Goal: Task Accomplishment & Management: Manage account settings

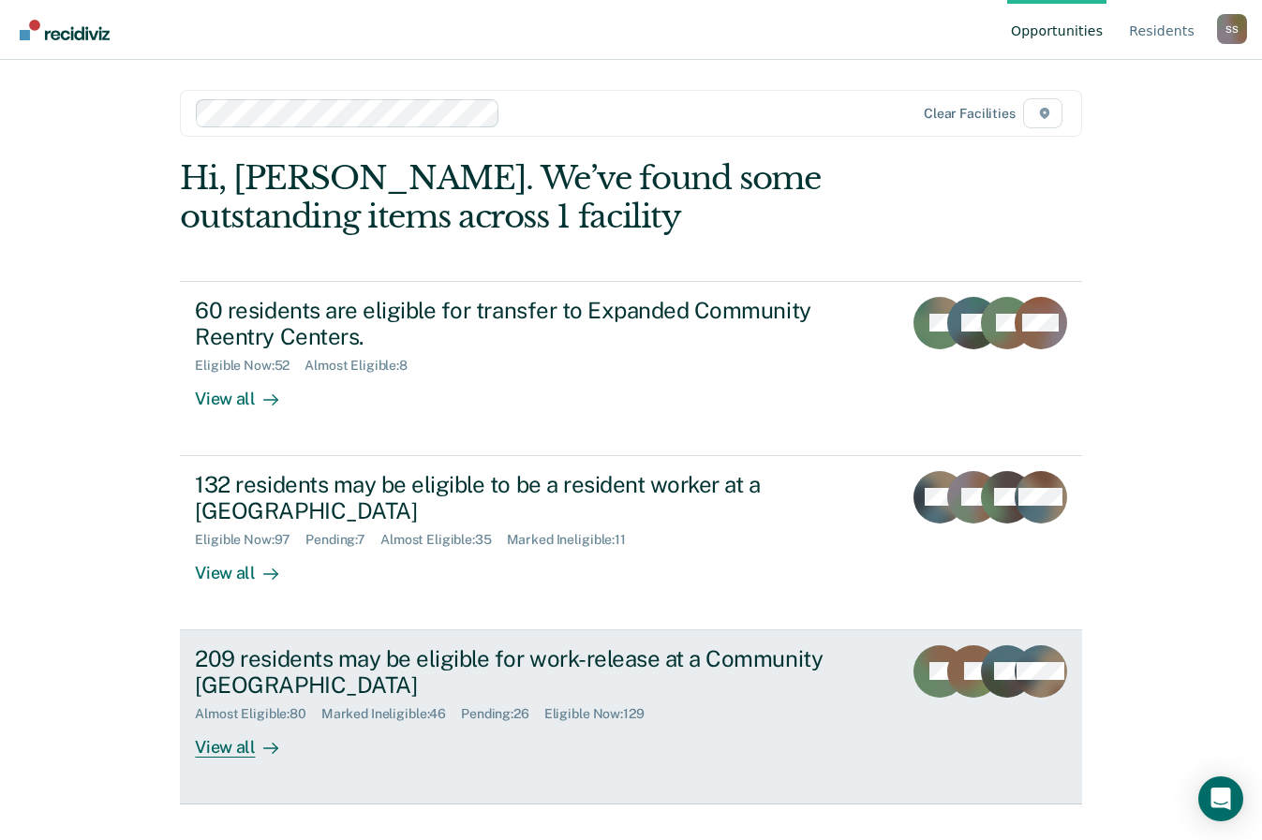
click at [251, 678] on div "209 residents may be eligible for work-release at a Community [GEOGRAPHIC_DATA]" at bounding box center [524, 673] width 658 height 54
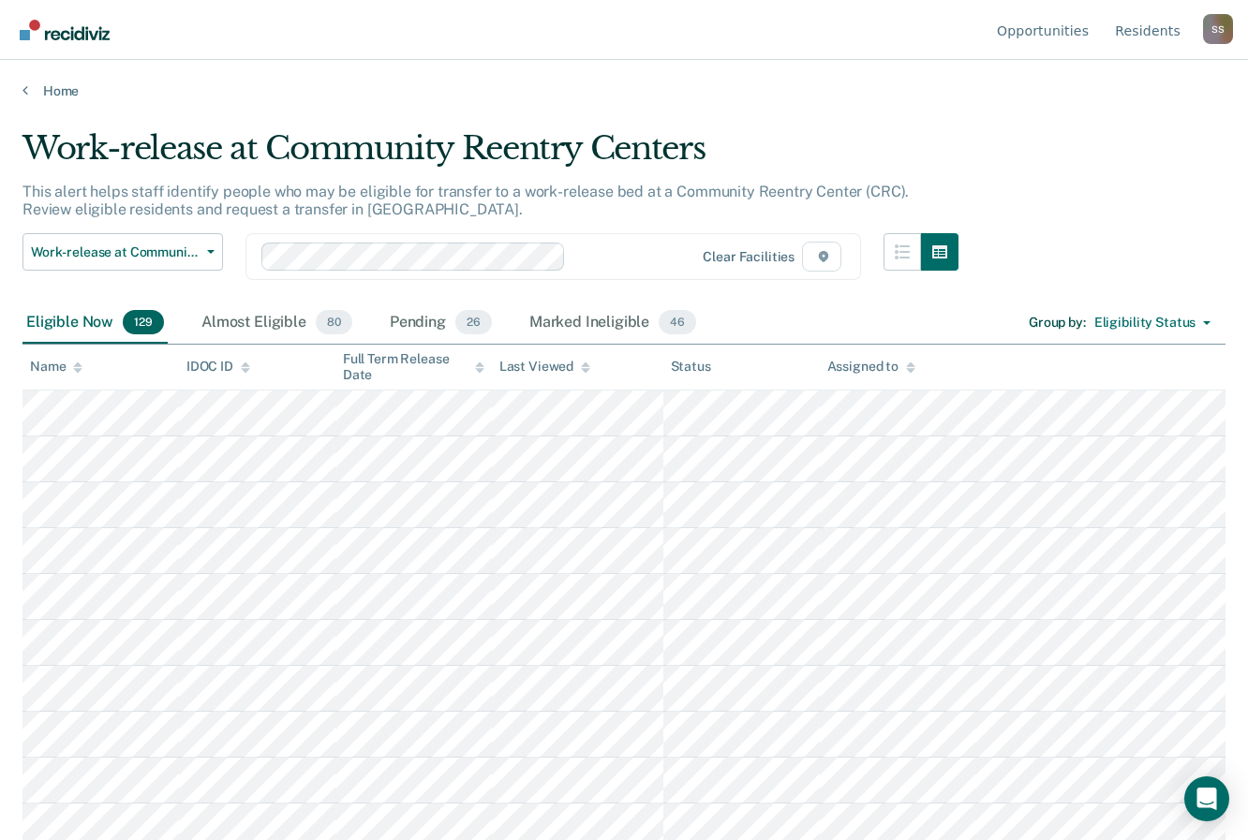
click at [493, 110] on main "Work-release at Community Reentry Centers This alert helps staff identify peopl…" at bounding box center [624, 467] width 1248 height 736
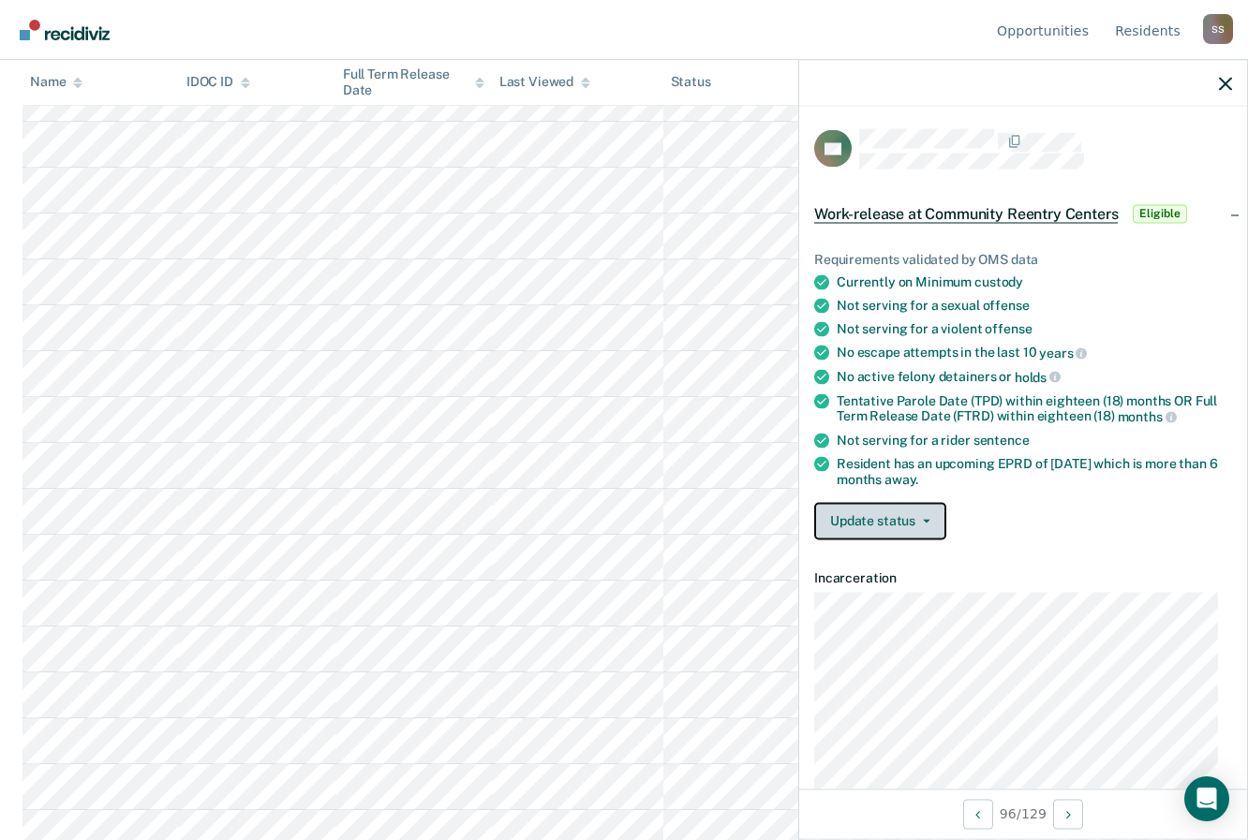
click at [920, 522] on button "Update status" at bounding box center [880, 520] width 132 height 37
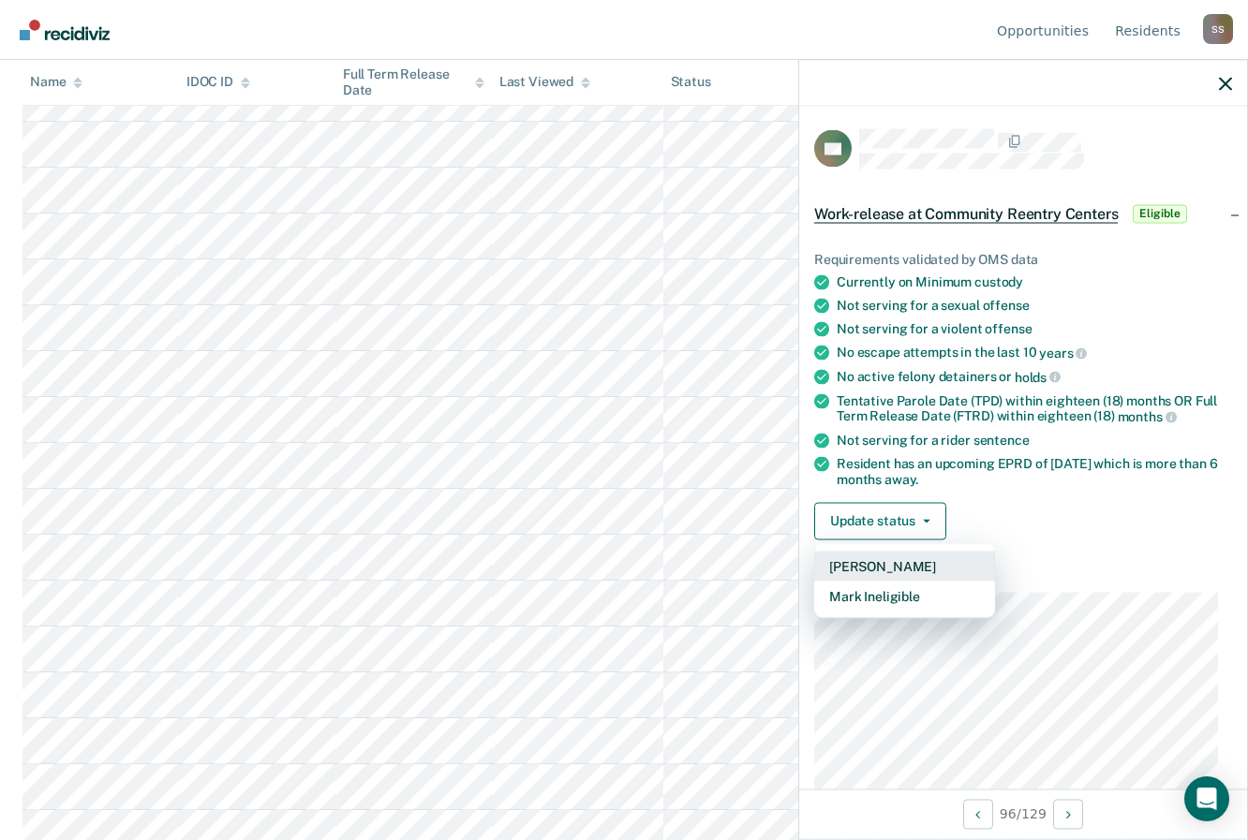
click at [908, 567] on button "[PERSON_NAME]" at bounding box center [904, 566] width 181 height 30
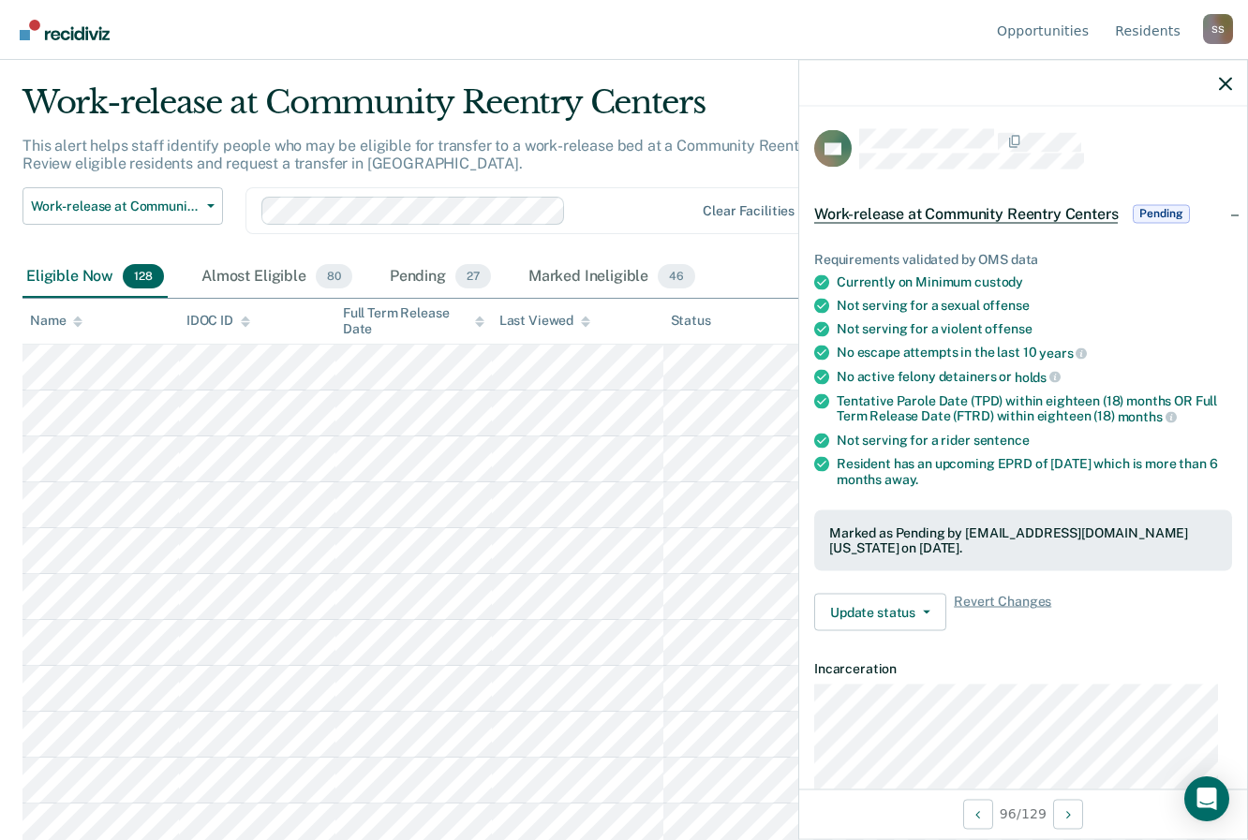
scroll to position [0, 0]
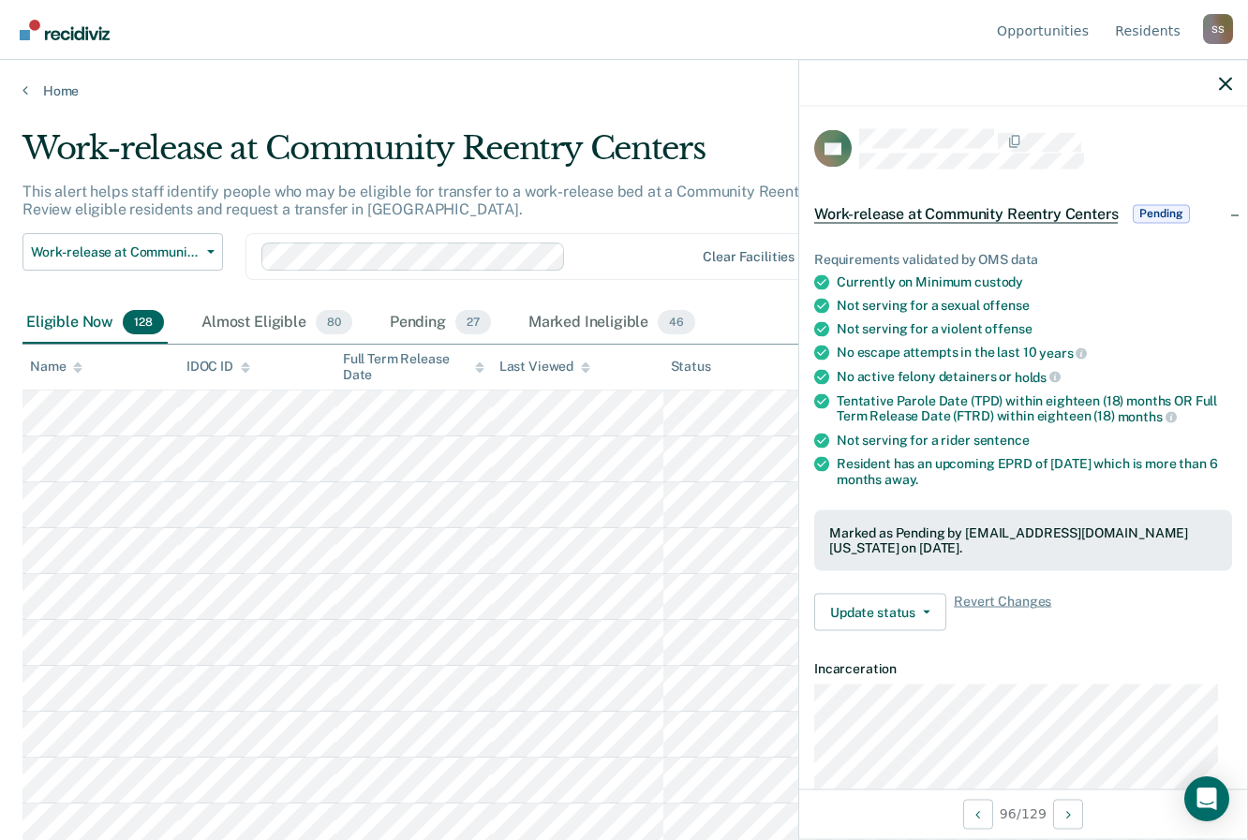
click at [423, 316] on div "Pending 27" at bounding box center [440, 323] width 109 height 41
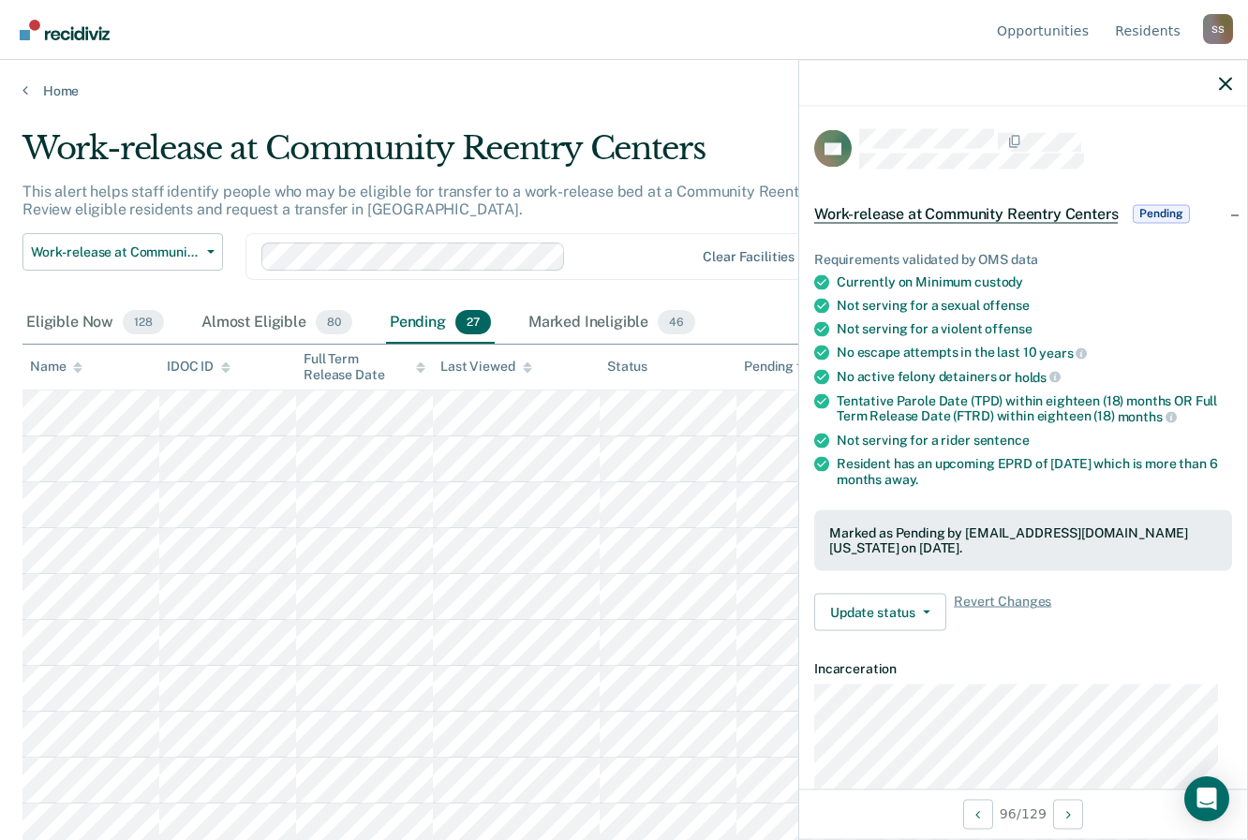
click at [597, 315] on div "Marked Ineligible 46" at bounding box center [612, 323] width 174 height 41
